Goal: Task Accomplishment & Management: Use online tool/utility

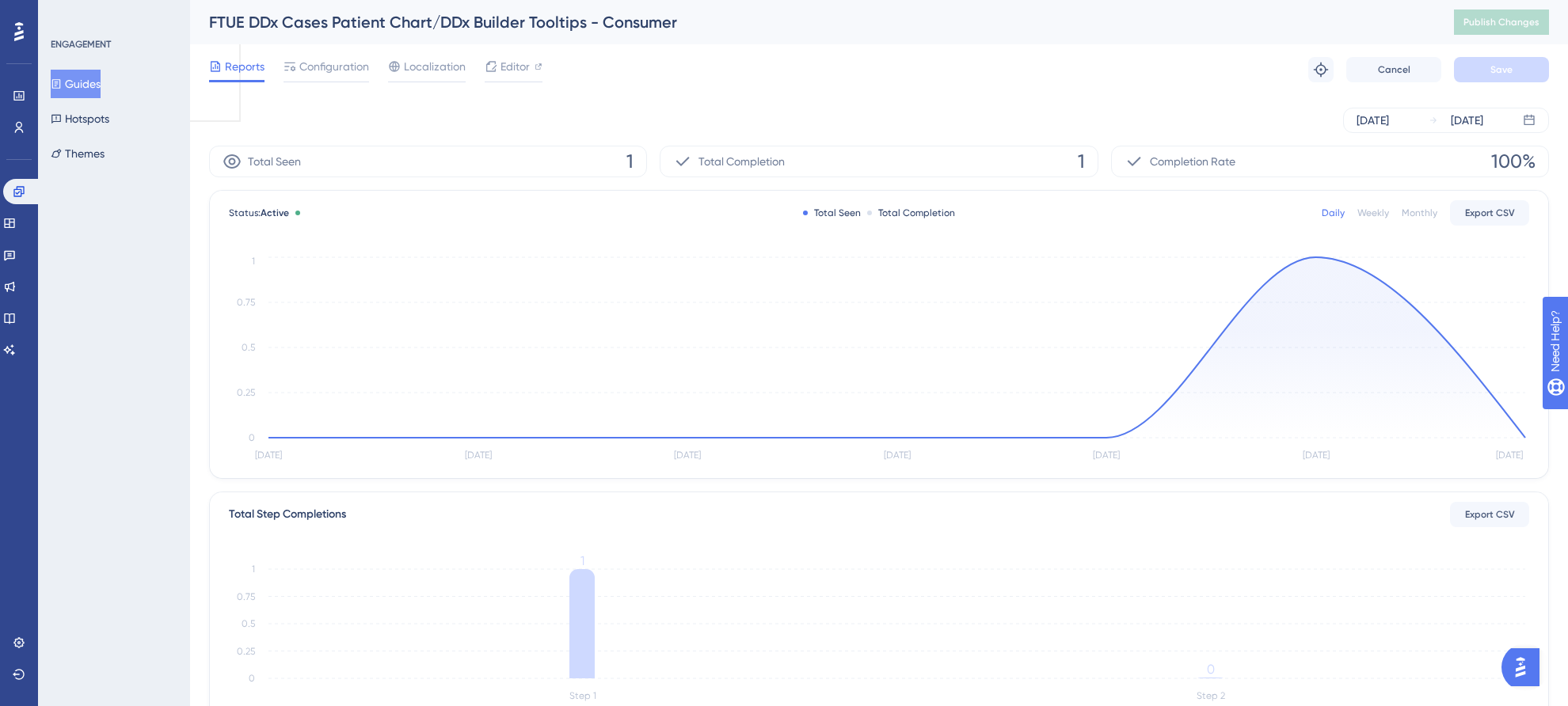
click at [77, 85] on button "Guides" at bounding box center [75, 84] width 50 height 29
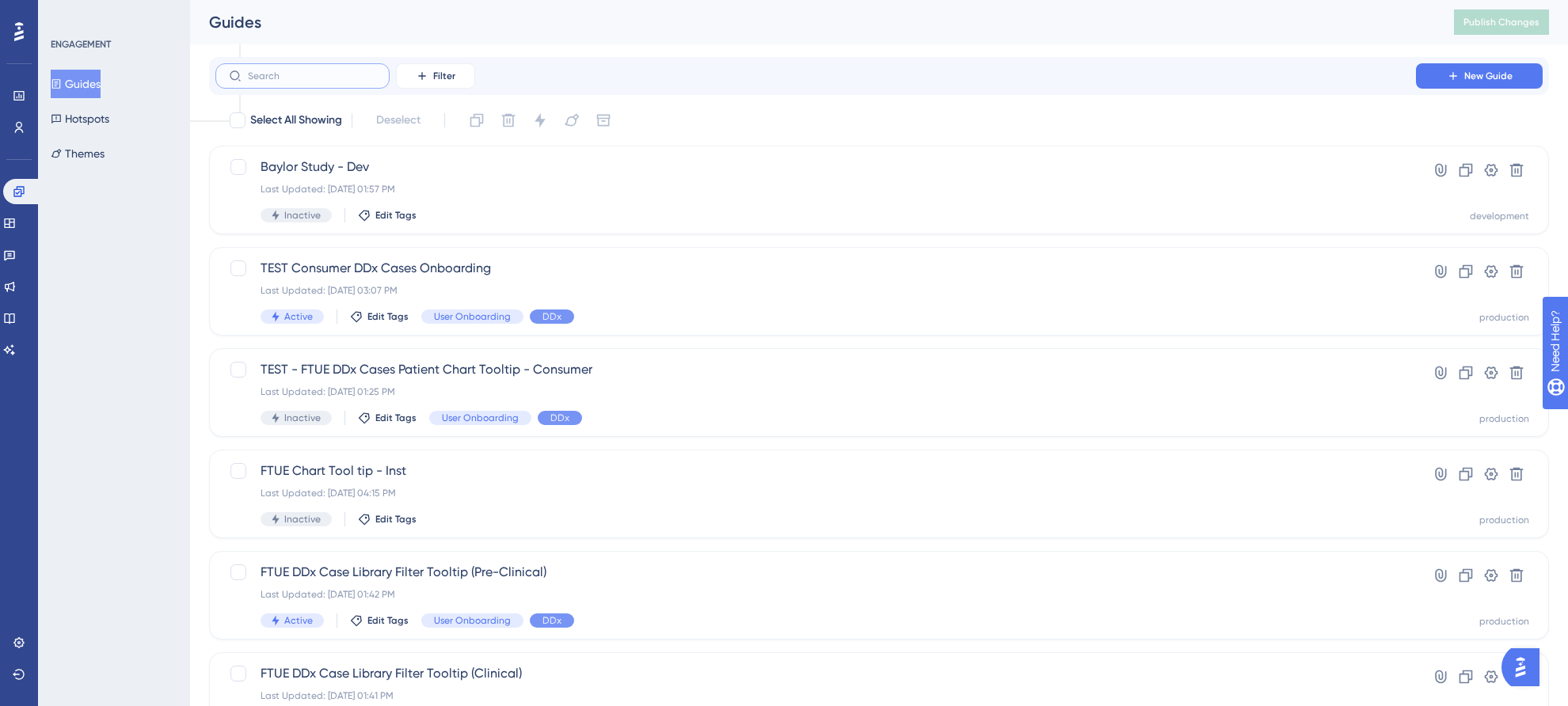
click at [338, 74] on input "text" at bounding box center [311, 76] width 128 height 11
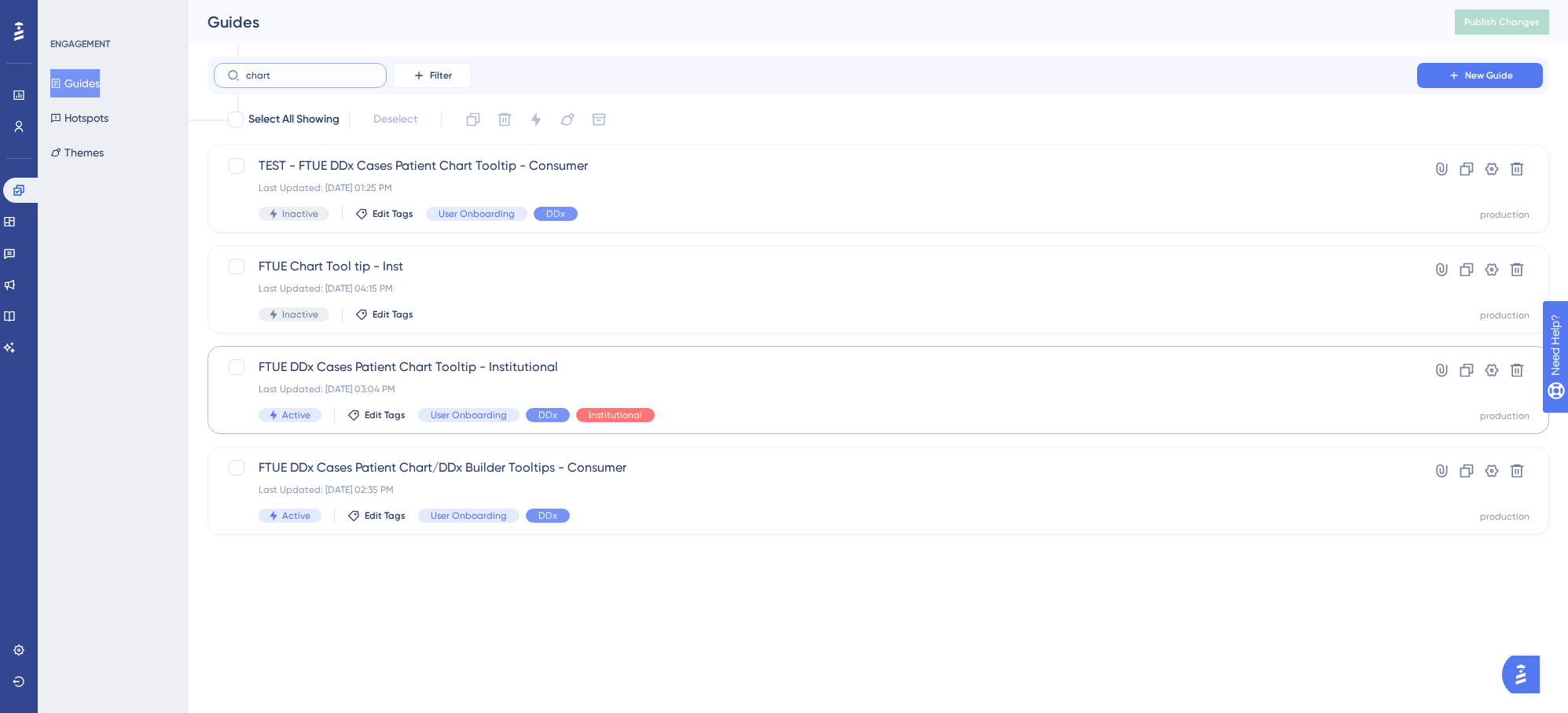
type input "chart"
click at [665, 389] on div "Last Updated: Sep 17 2025, 03:04 PM" at bounding box center [815, 389] width 1114 height 12
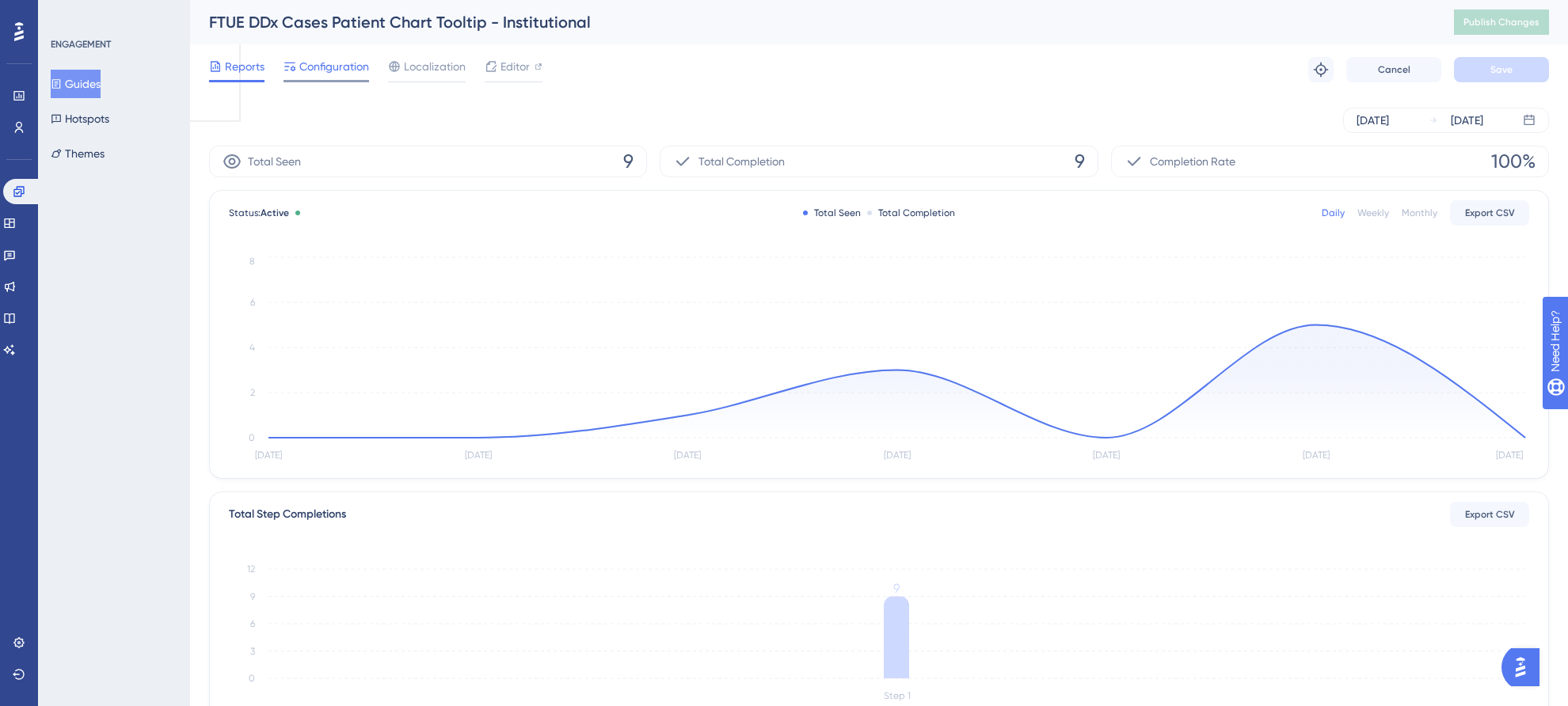
click at [339, 67] on span "Configuration" at bounding box center [333, 67] width 70 height 19
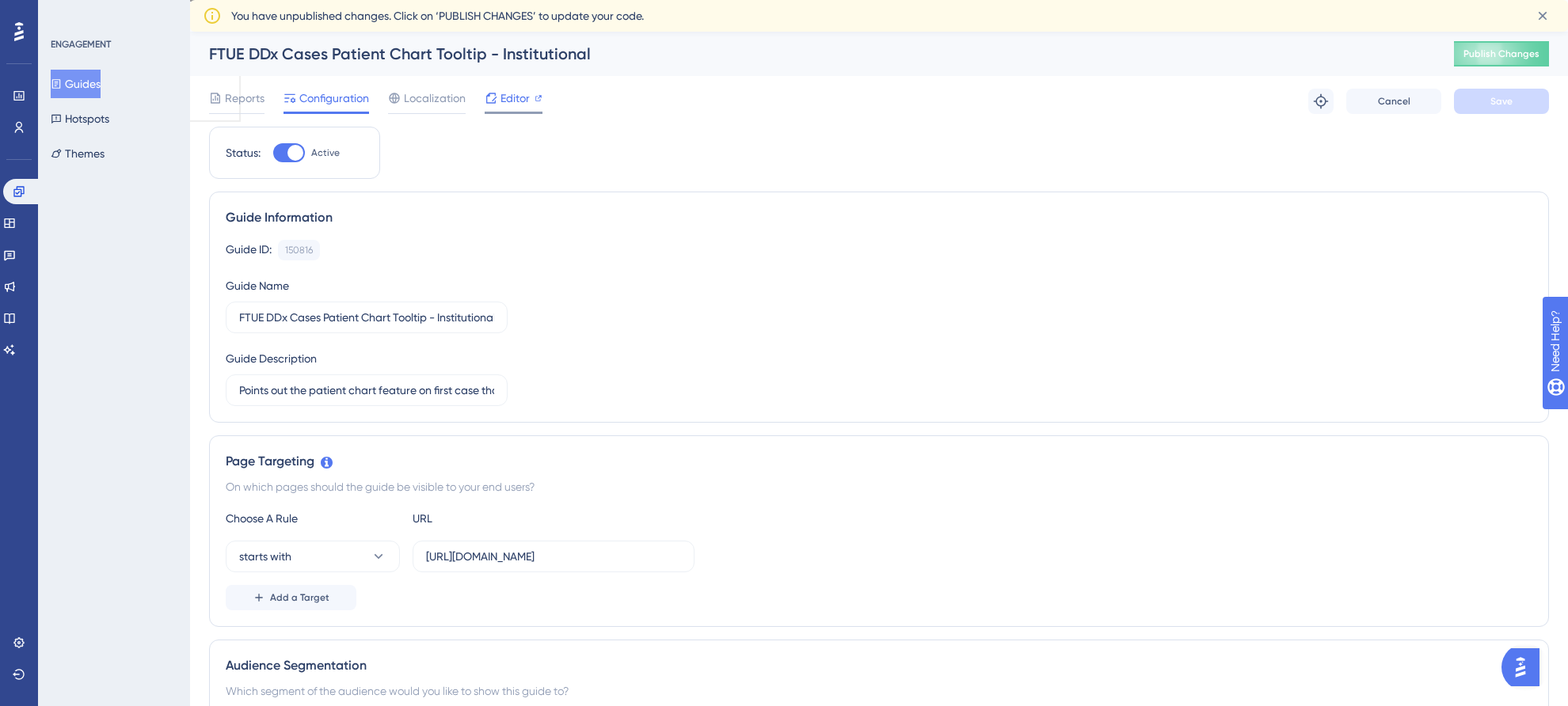
click at [507, 99] on span "Editor" at bounding box center [515, 98] width 30 height 19
click at [336, 49] on div "FTUE DDx Cases Patient Chart Tooltip - Institutional" at bounding box center [812, 53] width 1206 height 22
click at [360, 53] on div "FTUE DDx Cases Patient Chart Tooltip - Institutional" at bounding box center [812, 53] width 1206 height 22
click at [385, 317] on input "FTUE DDx Cases Patient Chart Tooltip - Institutional" at bounding box center [366, 317] width 255 height 17
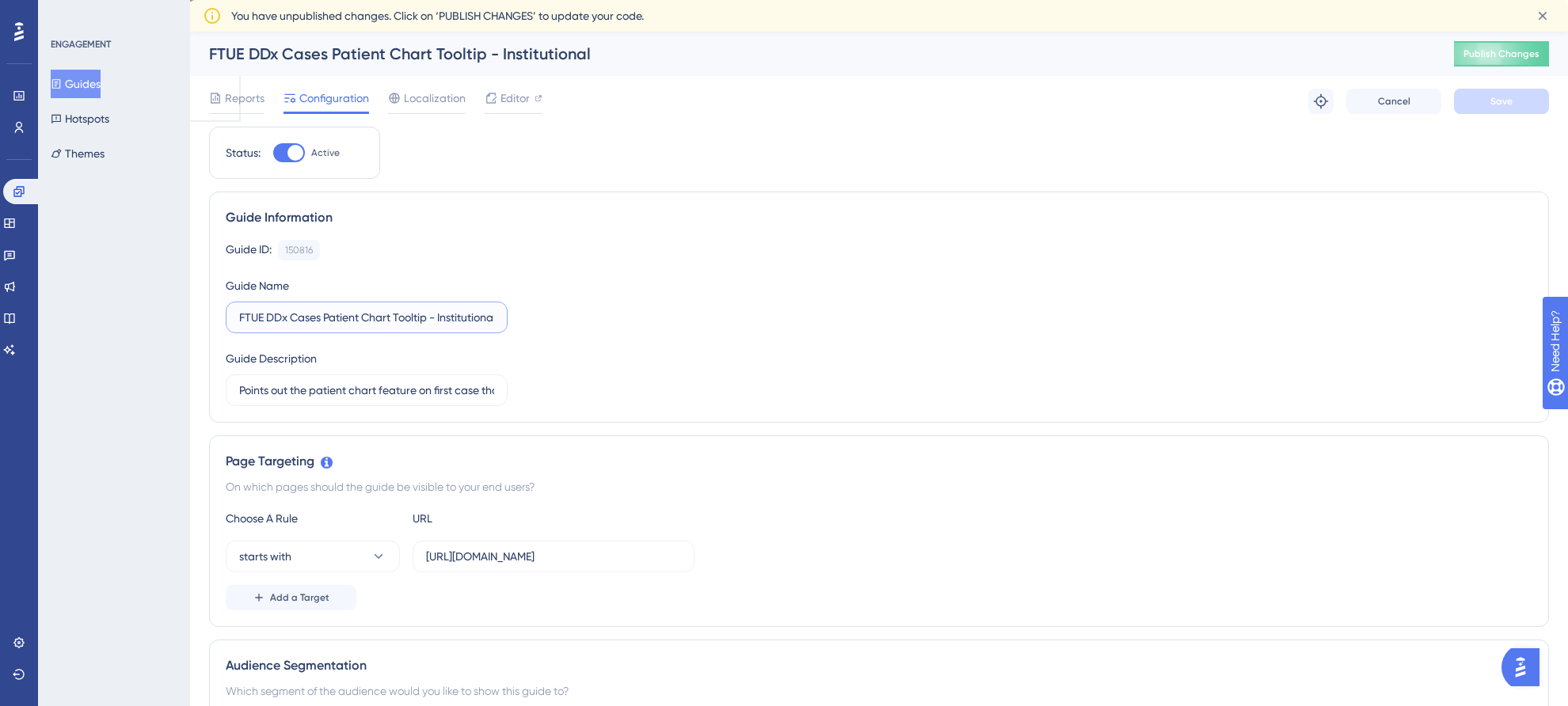
drag, startPoint x: 327, startPoint y: 318, endPoint x: 395, endPoint y: 317, distance: 68.0
click at [395, 317] on input "FTUE DDx Cases Patient Chart Tooltip - Institutional" at bounding box center [366, 317] width 255 height 17
type input "FTUE DDx Cases DDx Builder Tooltip - Institutional"
drag, startPoint x: 310, startPoint y: 393, endPoint x: 380, endPoint y: 389, distance: 70.1
click at [380, 389] on input "Points out the patient chart feature on first case that's not the demo case." at bounding box center [366, 391] width 255 height 17
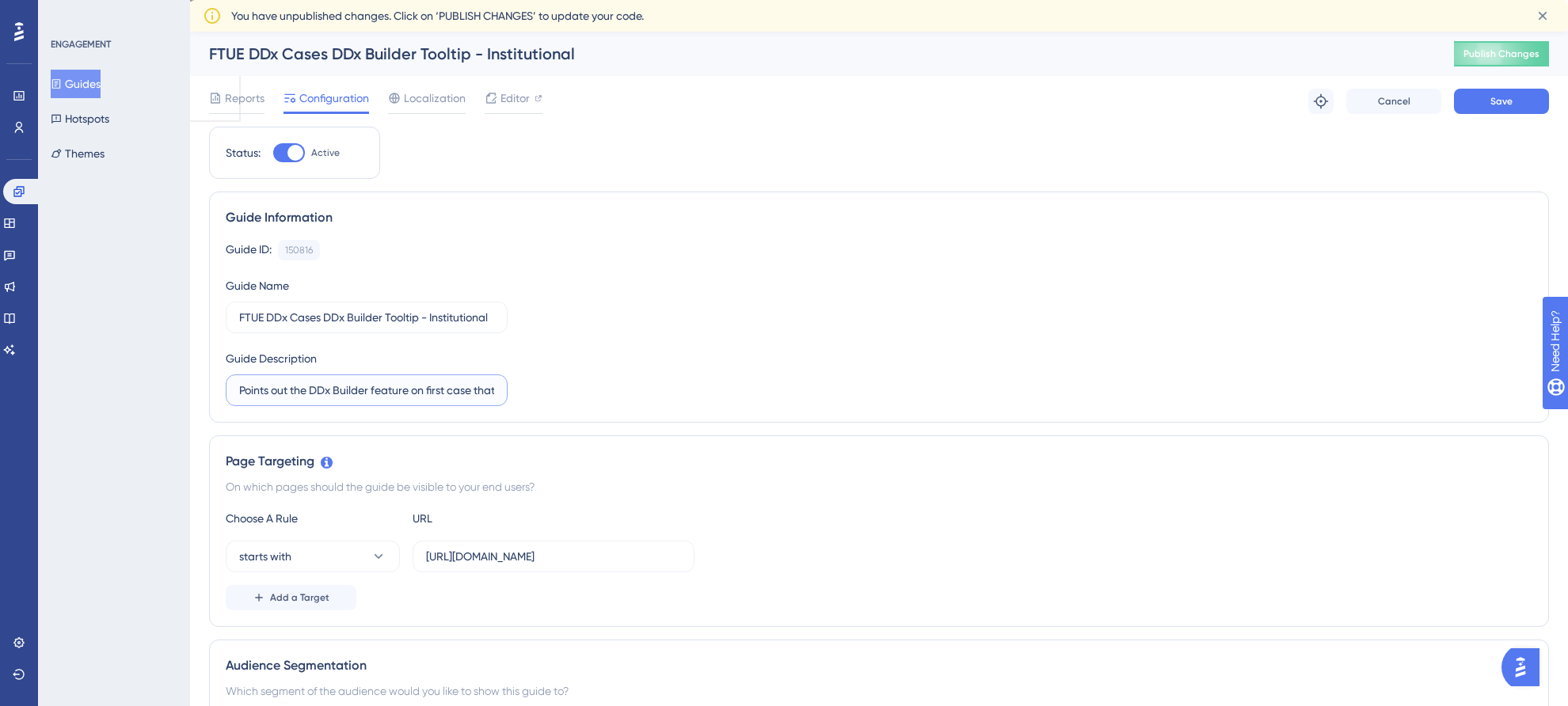
type input "Points out the DDx Builder feature on first case that's not the demo case."
click at [600, 299] on div "Guide ID: 150816 Copy Guide Name FTUE DDx Cases DDx Builder Tooltip - Instituti…" at bounding box center [879, 323] width 1307 height 166
click at [100, 84] on button "Guides" at bounding box center [75, 84] width 50 height 29
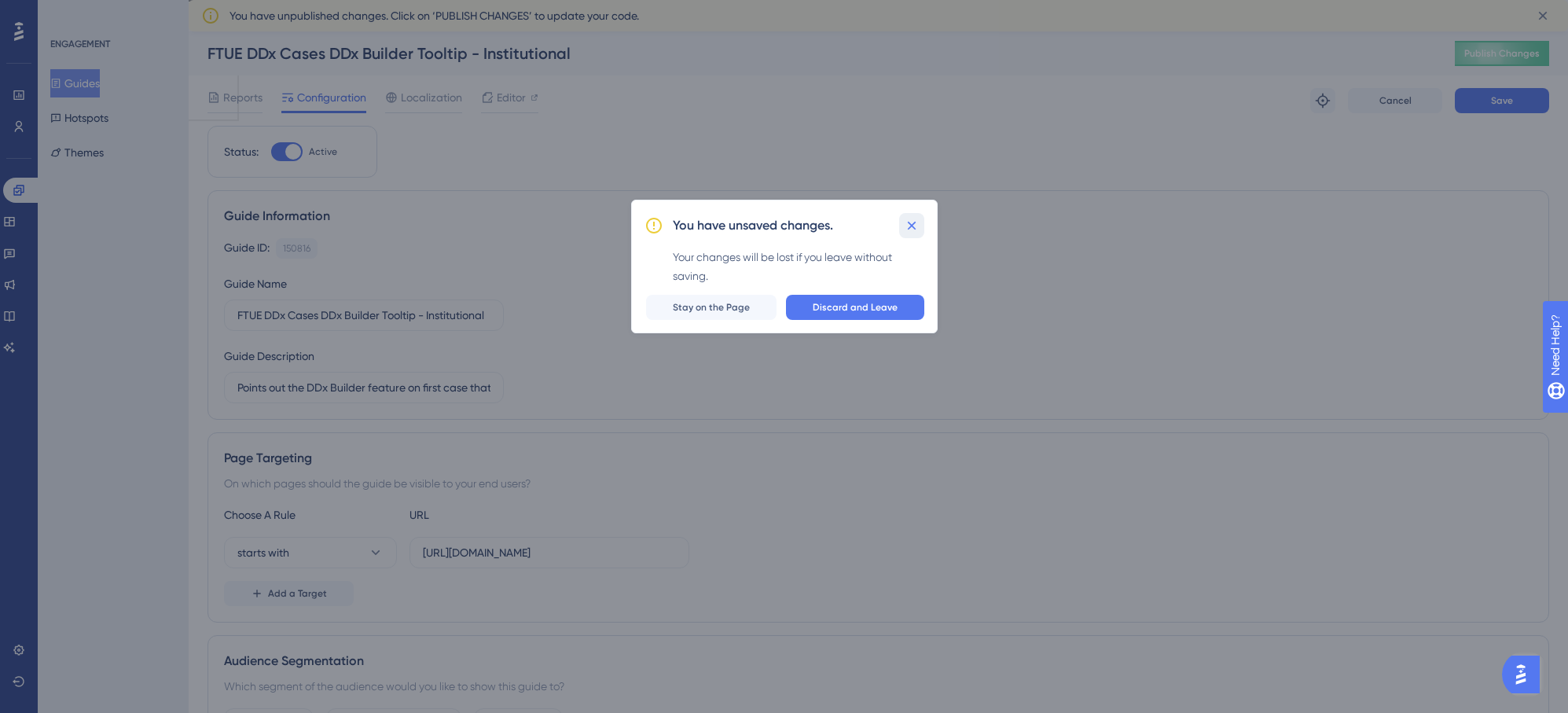
click at [911, 230] on icon at bounding box center [911, 226] width 16 height 16
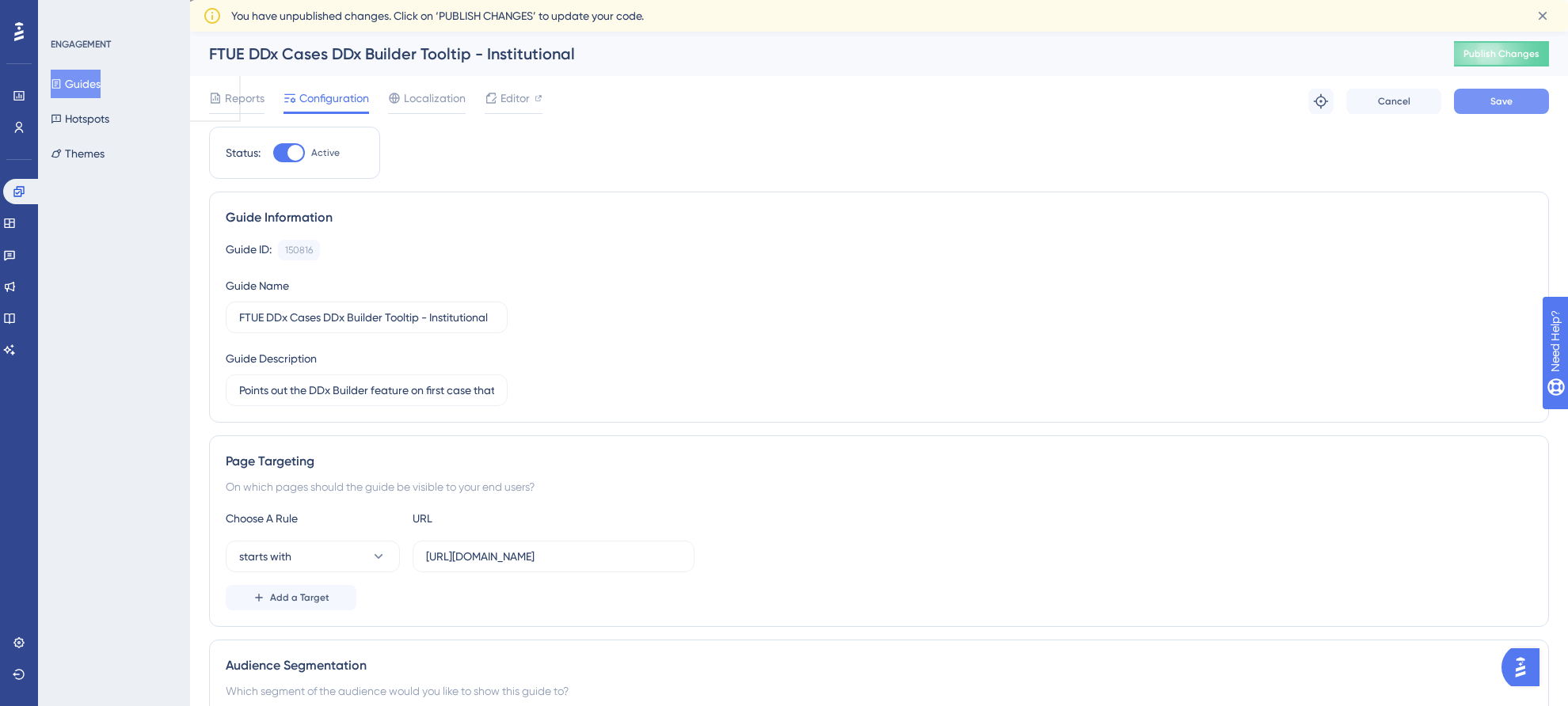
click at [1508, 104] on span "Save" at bounding box center [1501, 100] width 22 height 12
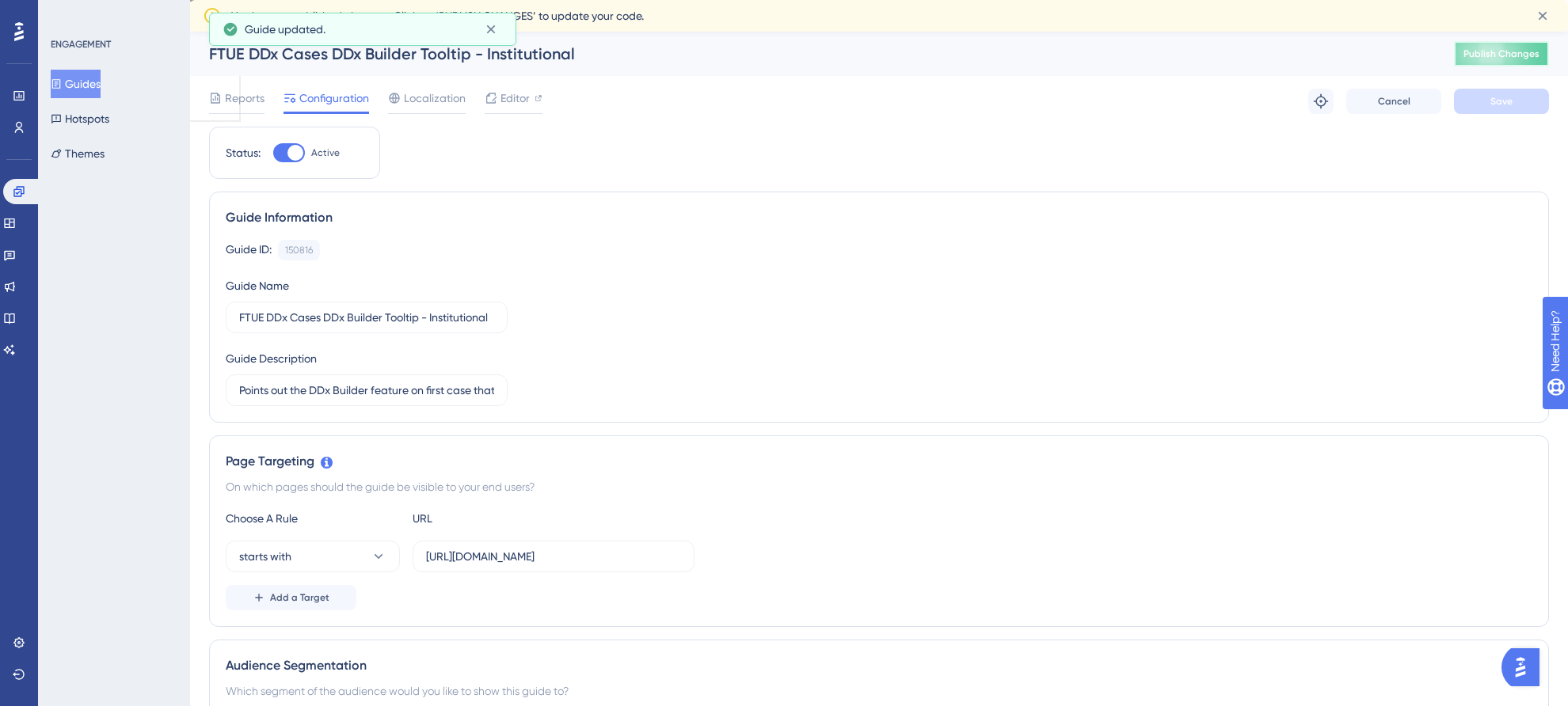
click at [1508, 52] on span "Publish Changes" at bounding box center [1502, 53] width 76 height 12
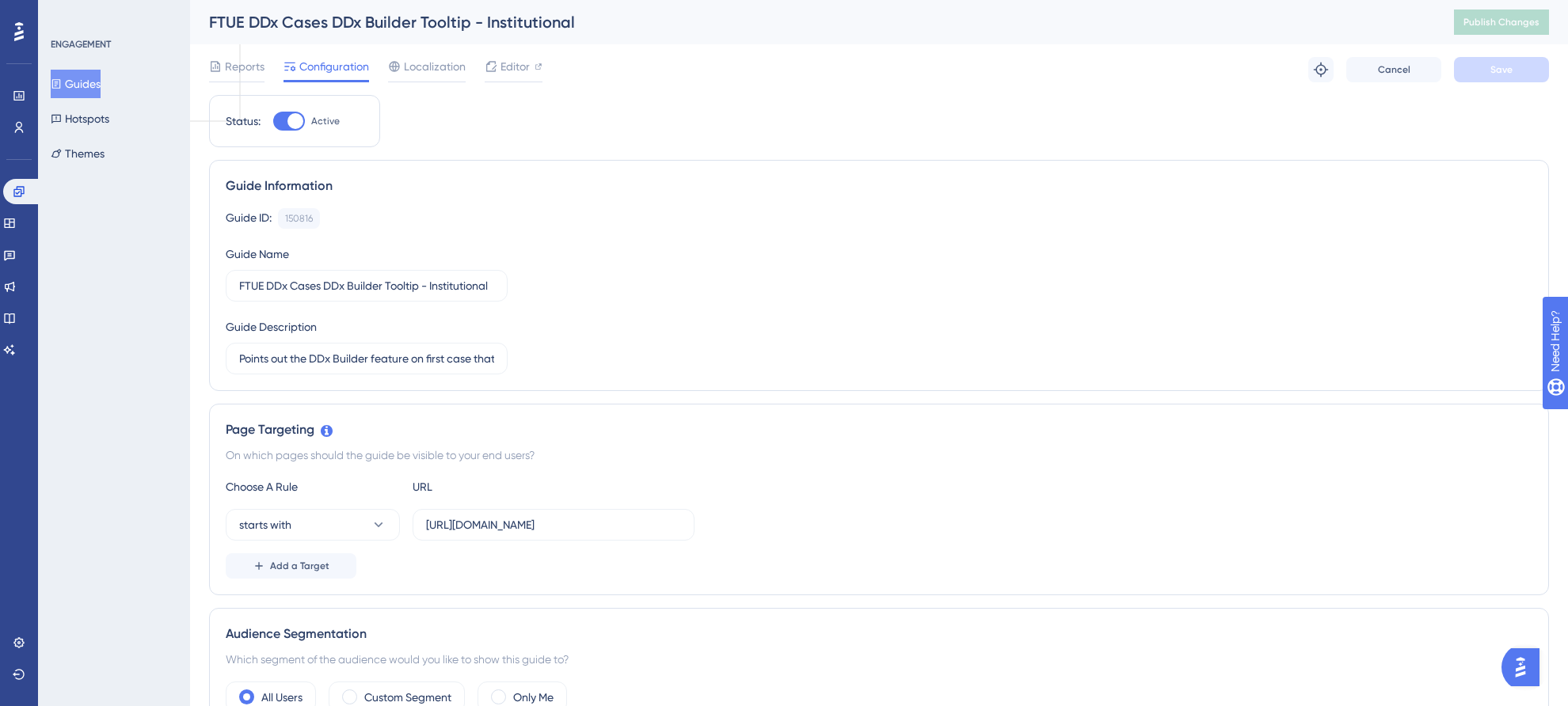
click at [97, 81] on button "Guides" at bounding box center [75, 84] width 50 height 29
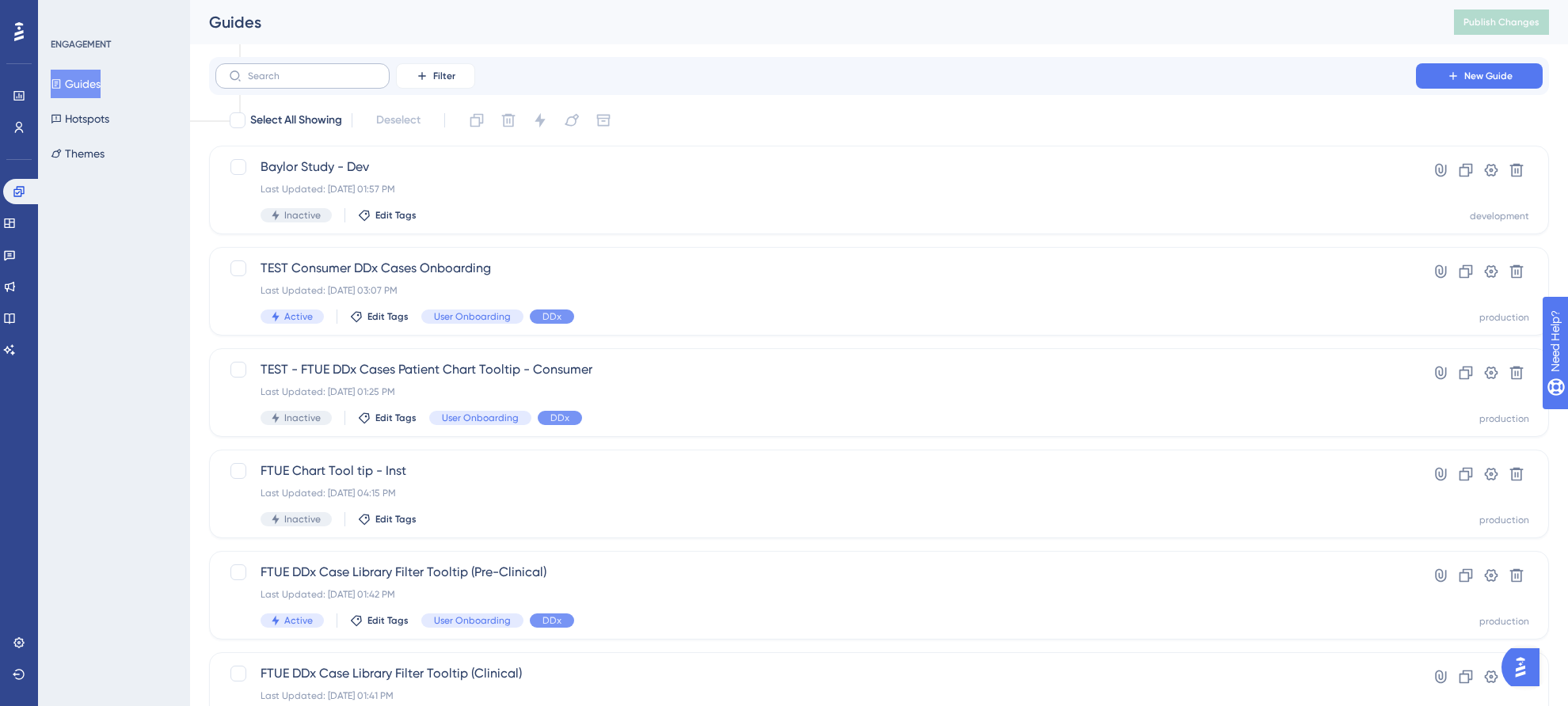
click at [333, 81] on label at bounding box center [302, 75] width 174 height 26
click at [333, 81] on input "text" at bounding box center [311, 76] width 128 height 11
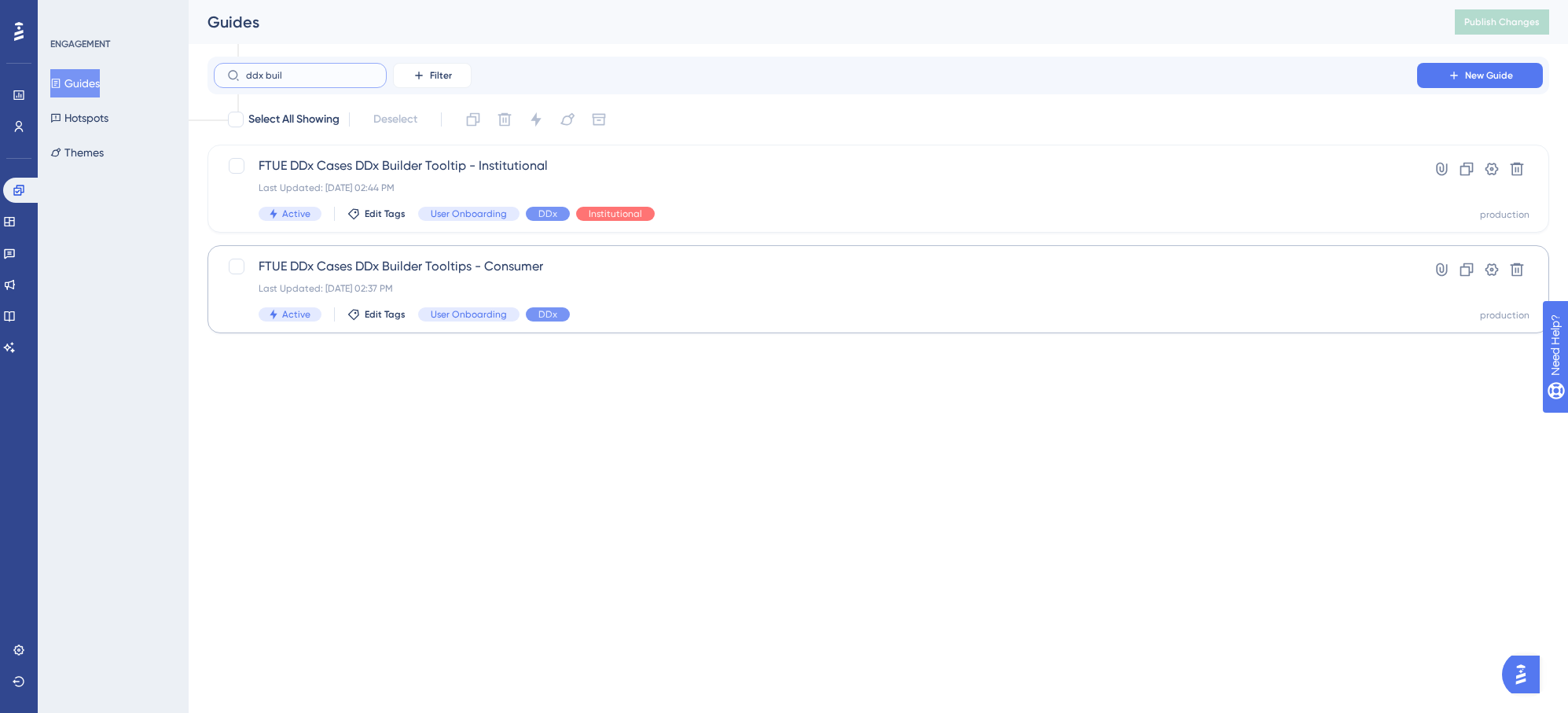
type input "ddx buil"
click at [571, 265] on span "FTUE DDx Cases DDx Builder Tooltips - Consumer" at bounding box center [815, 266] width 1114 height 19
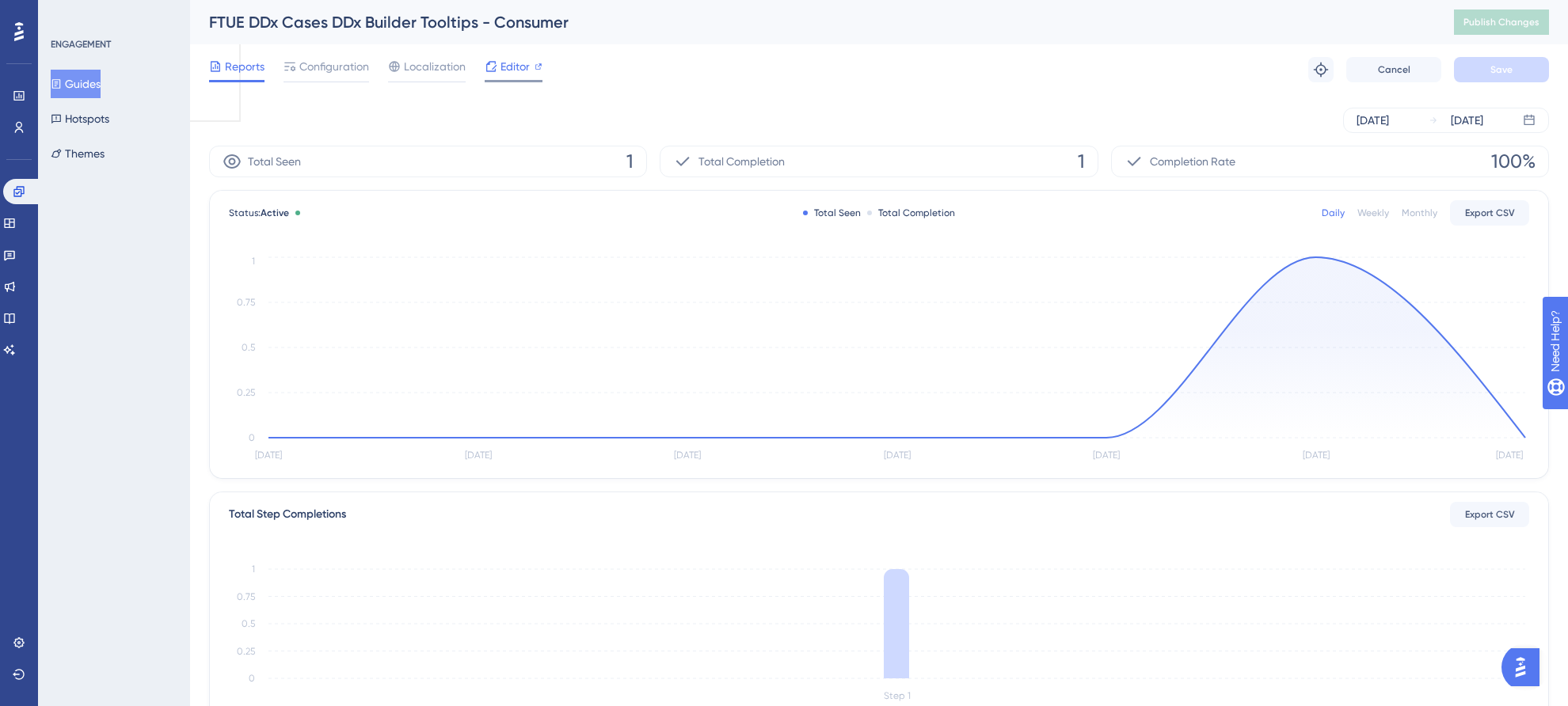
click at [522, 75] on span "Editor" at bounding box center [515, 67] width 30 height 19
click at [1550, 26] on button "Publish Changes" at bounding box center [1501, 22] width 95 height 26
click at [1312, 256] on icon "Sep 23 Sep 24 Sep 25 Sep 26 Sep 27 Sep 28 Sep 29 0 0.25 0.5 0.75 1" at bounding box center [879, 359] width 1300 height 212
click at [1316, 259] on circle at bounding box center [1317, 257] width 6 height 6
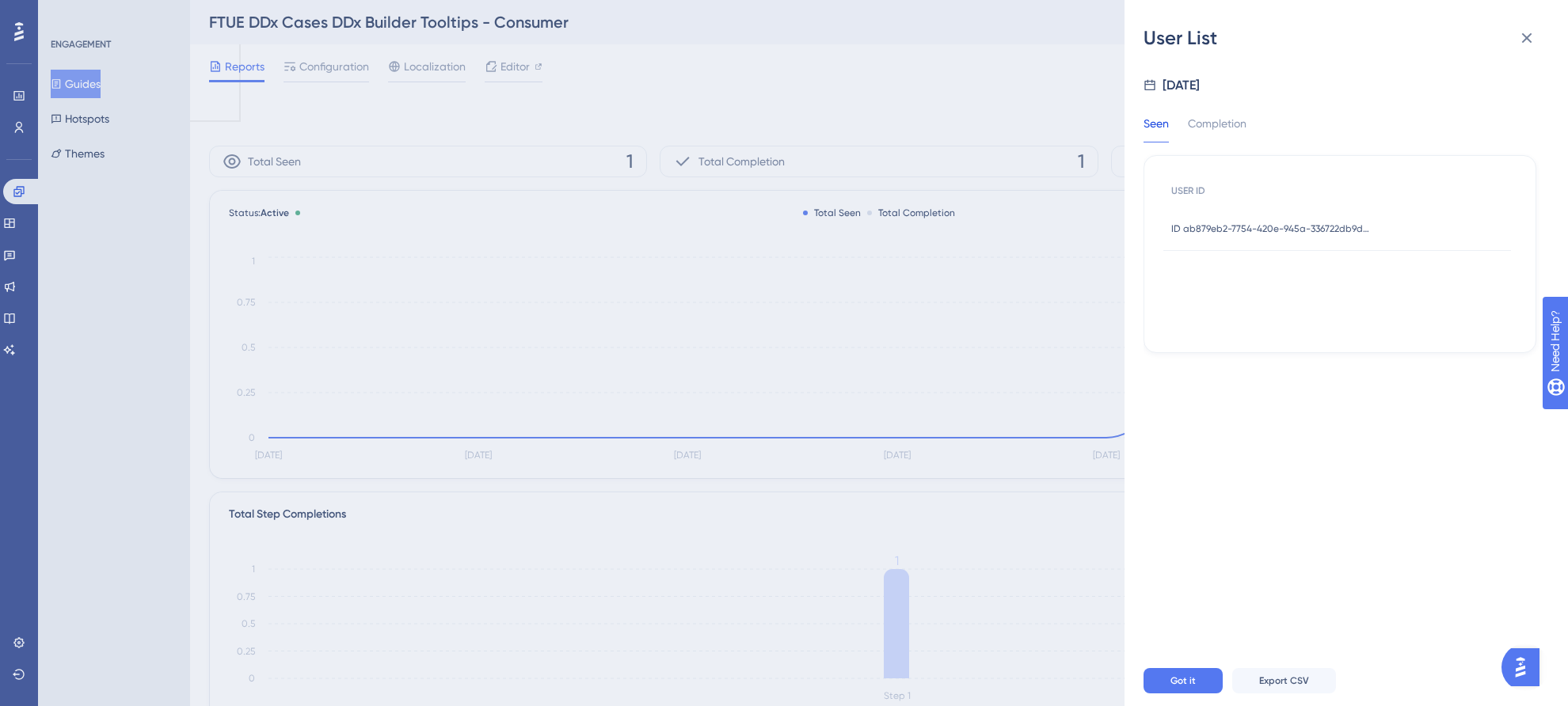
click at [1290, 225] on span "ID ab879eb2-7754-420e-945a-336722db9d14" at bounding box center [1270, 228] width 198 height 12
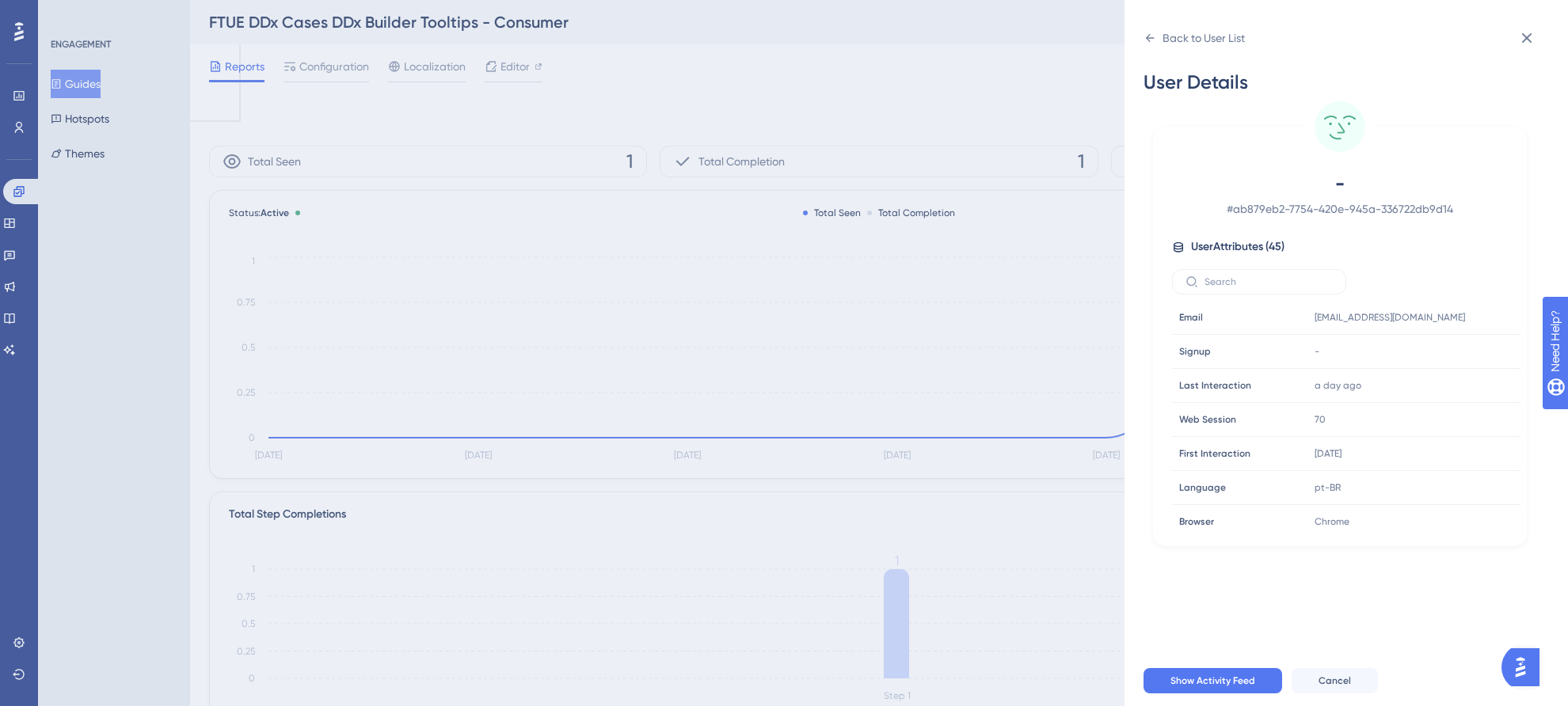
click at [545, 118] on div "Back to User List User Details - # ab879eb2-7754-420e-945a-336722db9d14 User At…" at bounding box center [784, 353] width 1568 height 706
